Goal: Task Accomplishment & Management: Manage account settings

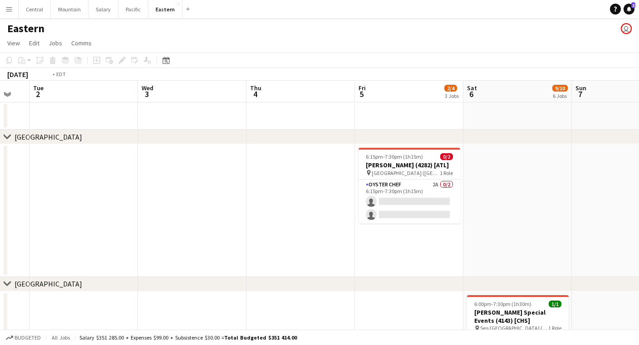
scroll to position [0, 370]
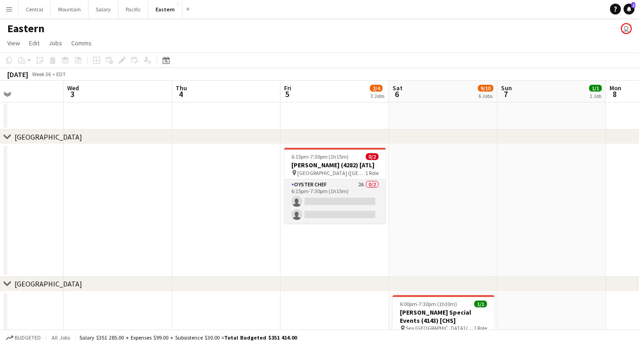
click at [348, 196] on app-card-role "Oyster Chef 2A 0/2 6:15pm-7:30pm (1h15m) single-neutral-actions single-neutral-…" at bounding box center [335, 202] width 102 height 44
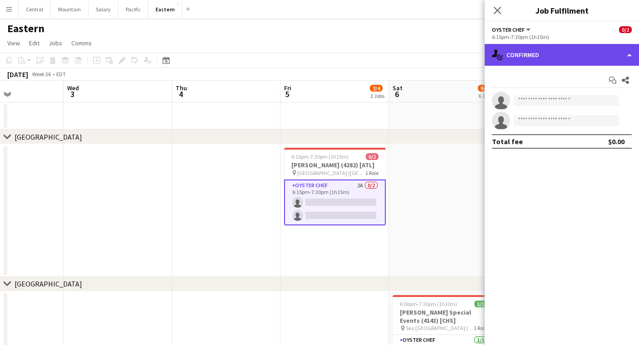
click at [551, 56] on div "single-neutral-actions-check-2 Confirmed" at bounding box center [562, 55] width 154 height 22
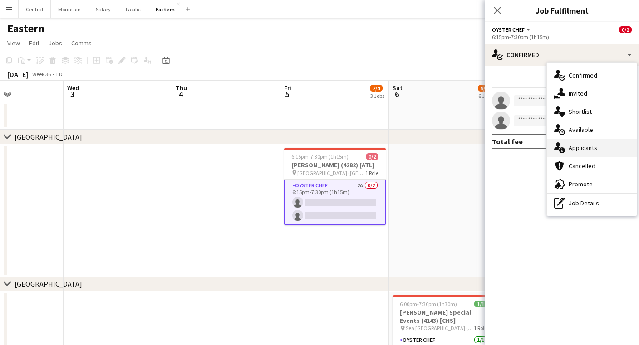
click at [572, 150] on div "single-neutral-actions-information Applicants" at bounding box center [592, 148] width 90 height 18
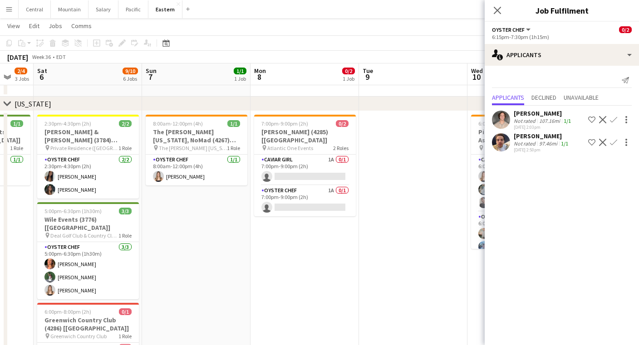
scroll to position [0, 333]
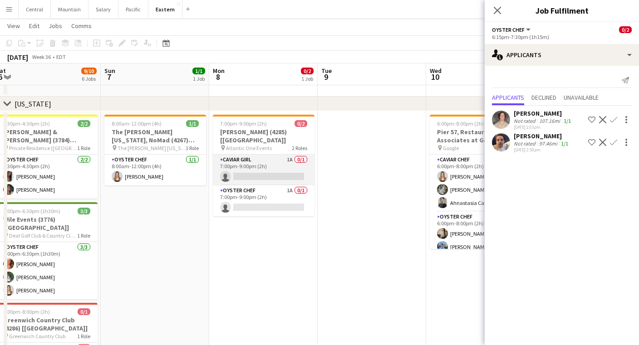
click at [276, 155] on app-card-role "Caviar Girl 1A 0/1 7:00pm-9:00pm (2h) single-neutral-actions" at bounding box center [264, 170] width 102 height 31
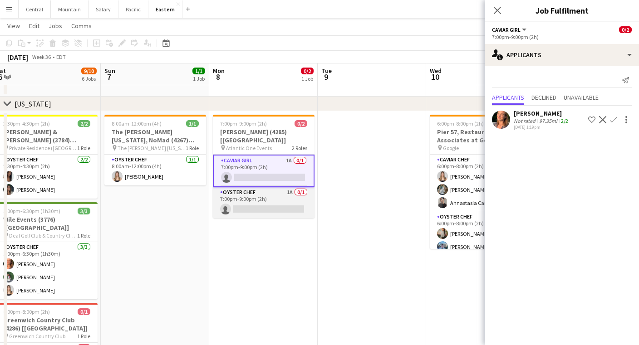
click at [258, 196] on app-card-role "Oyster Chef 1A 0/1 7:00pm-9:00pm (2h) single-neutral-actions" at bounding box center [264, 202] width 102 height 31
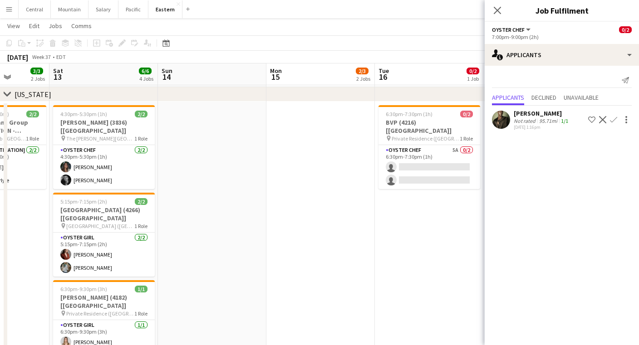
scroll to position [0, 276]
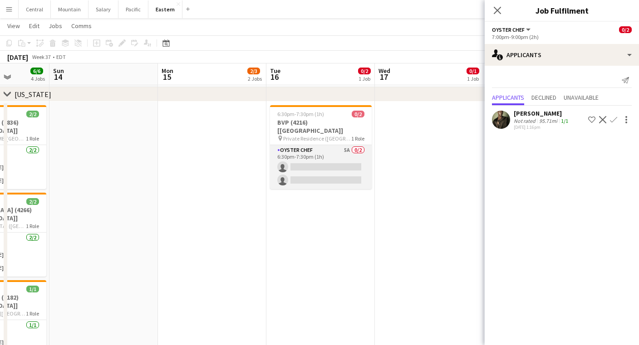
click at [301, 145] on app-card-role "Oyster Chef 5A 0/2 6:30pm-7:30pm (1h) single-neutral-actions single-neutral-act…" at bounding box center [321, 167] width 102 height 44
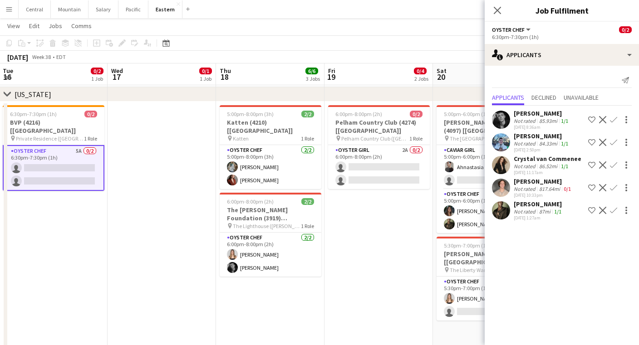
scroll to position [0, 286]
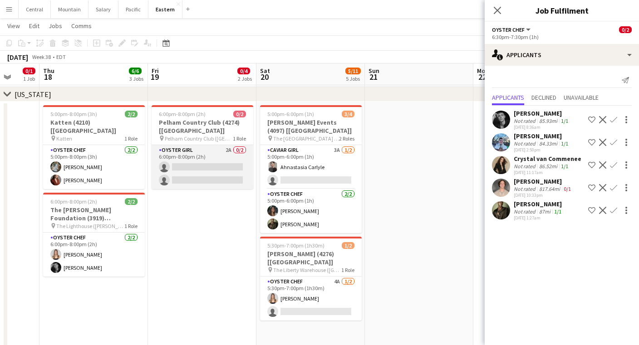
click at [211, 147] on app-card-role "Oyster Girl 2A 0/2 6:00pm-8:00pm (2h) single-neutral-actions single-neutral-act…" at bounding box center [203, 167] width 102 height 44
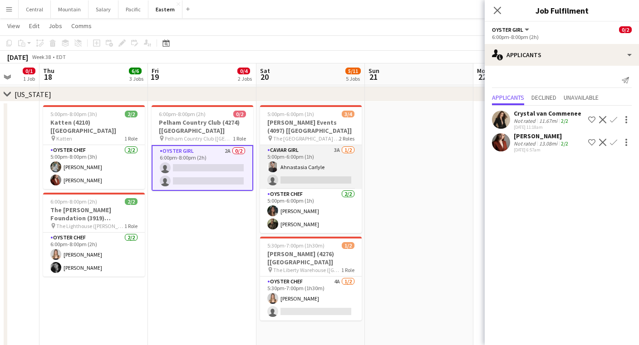
click at [299, 169] on app-card-role "Caviar Girl 3A [DATE] 5:00pm-6:00pm (1h) Ahnastasia Carlyle single-neutral-acti…" at bounding box center [311, 167] width 102 height 44
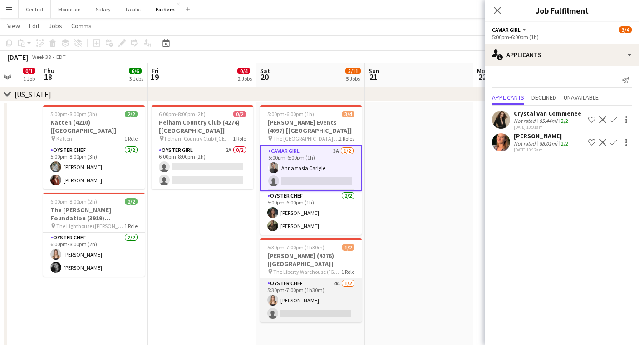
click at [310, 286] on app-card-role "Oyster Chef 4A [DATE] 5:30pm-7:00pm (1h30m) [PERSON_NAME] single-neutral-actions" at bounding box center [311, 301] width 102 height 44
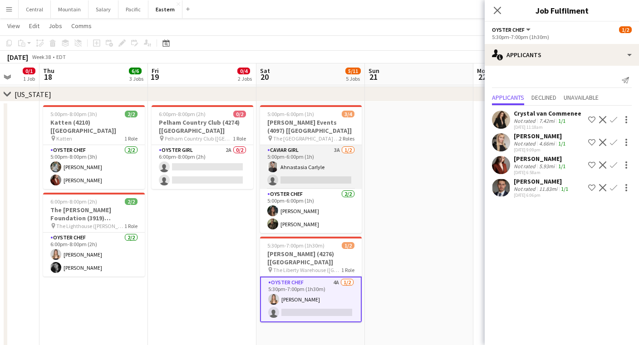
click at [301, 165] on app-card-role "Caviar Girl 3A [DATE] 5:00pm-6:00pm (1h) Ahnastasia Carlyle single-neutral-acti…" at bounding box center [311, 167] width 102 height 44
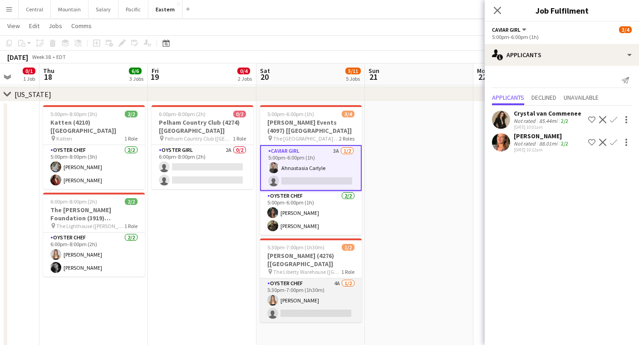
click at [305, 290] on app-card-role "Oyster Chef 4A [DATE] 5:30pm-7:00pm (1h30m) [PERSON_NAME] single-neutral-actions" at bounding box center [311, 301] width 102 height 44
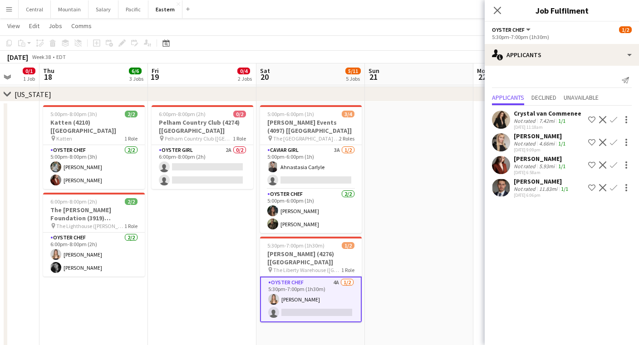
click at [614, 142] on app-icon "Confirm" at bounding box center [613, 142] width 7 height 7
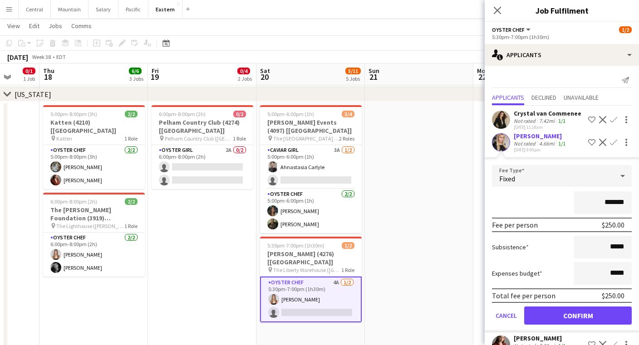
click at [550, 319] on button "Confirm" at bounding box center [578, 316] width 108 height 18
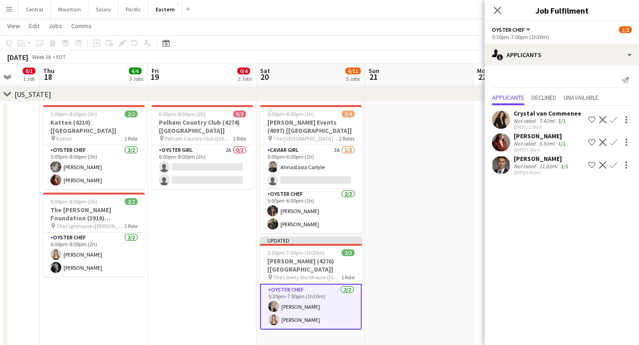
click at [492, 4] on div "Close pop-in" at bounding box center [497, 10] width 25 height 21
click at [499, 6] on app-icon "Close pop-in" at bounding box center [497, 10] width 13 height 13
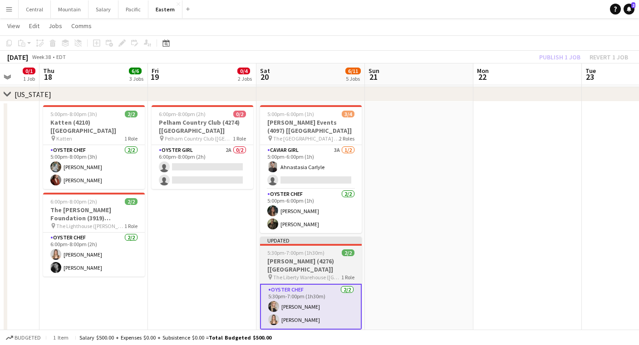
click at [306, 251] on span "5:30pm-7:00pm (1h30m)" at bounding box center [295, 253] width 57 height 7
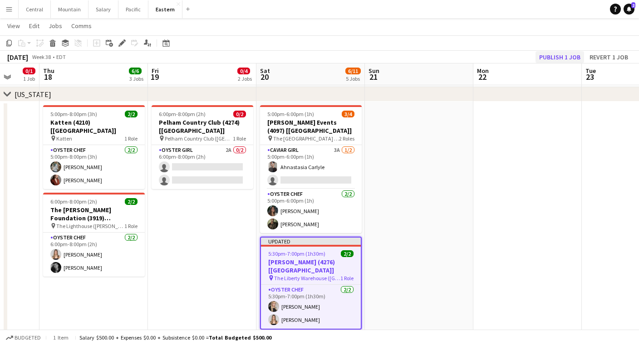
click at [545, 58] on button "Publish 1 job" at bounding box center [559, 57] width 49 height 12
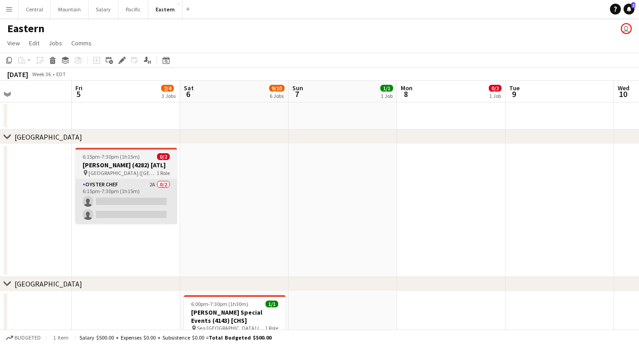
scroll to position [0, 0]
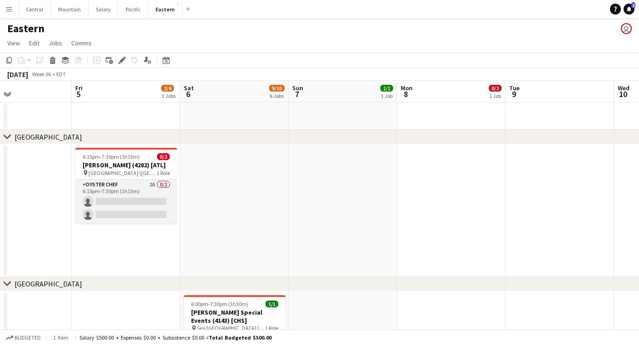
click at [138, 200] on app-card-role "Oyster Chef 2A 0/2 6:15pm-7:30pm (1h15m) single-neutral-actions single-neutral-…" at bounding box center [126, 202] width 102 height 44
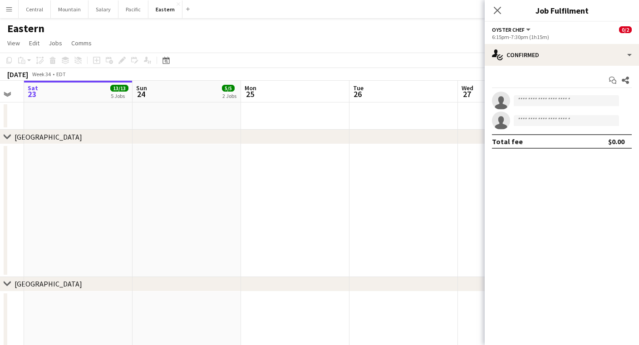
scroll to position [0, 307]
